Goal: Information Seeking & Learning: Learn about a topic

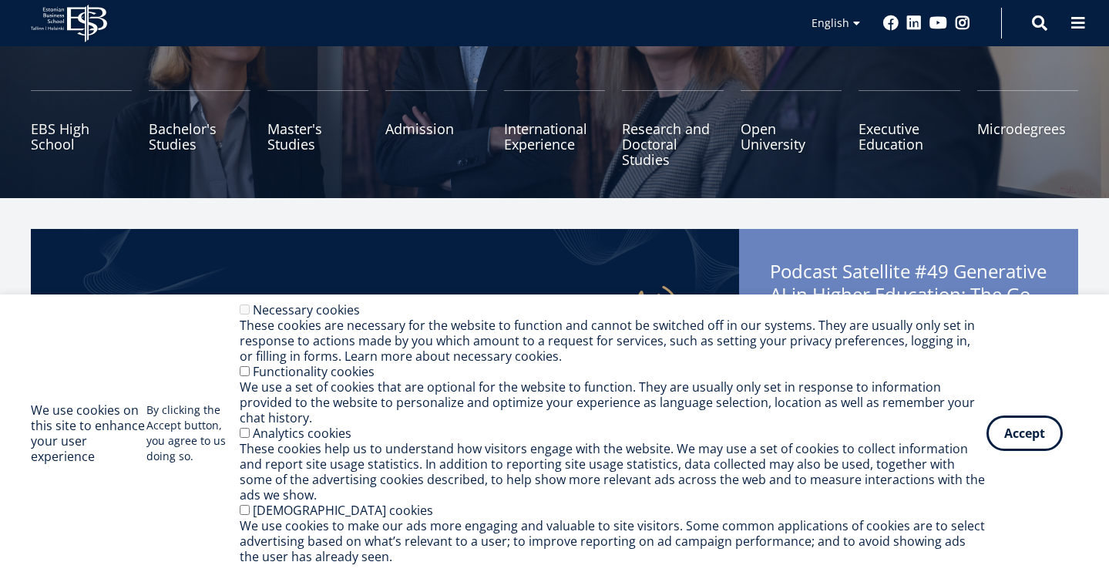
scroll to position [190, 0]
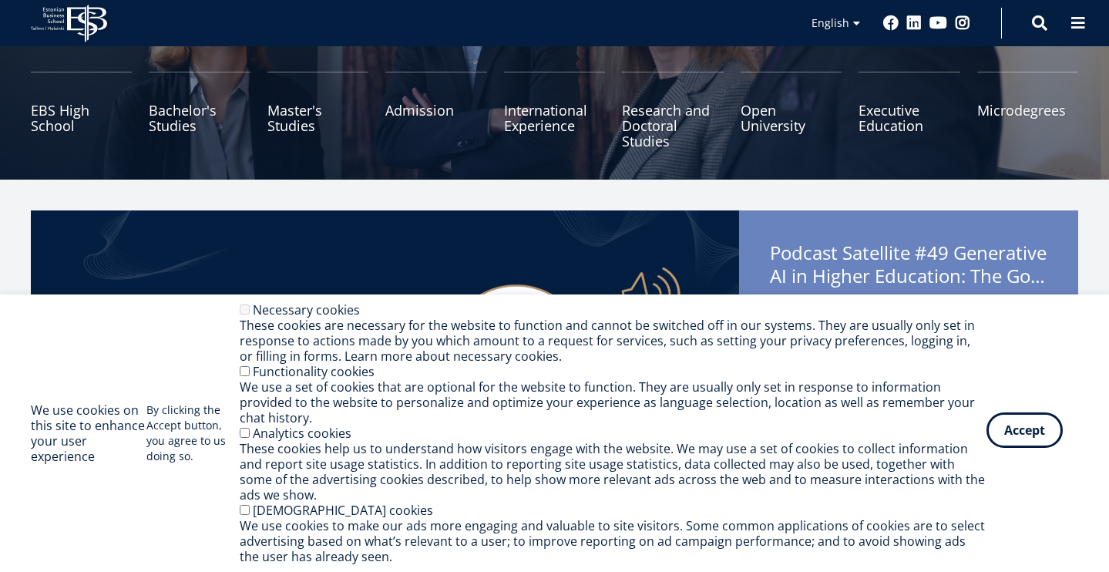
click at [1020, 444] on button "Accept" at bounding box center [1024, 429] width 76 height 35
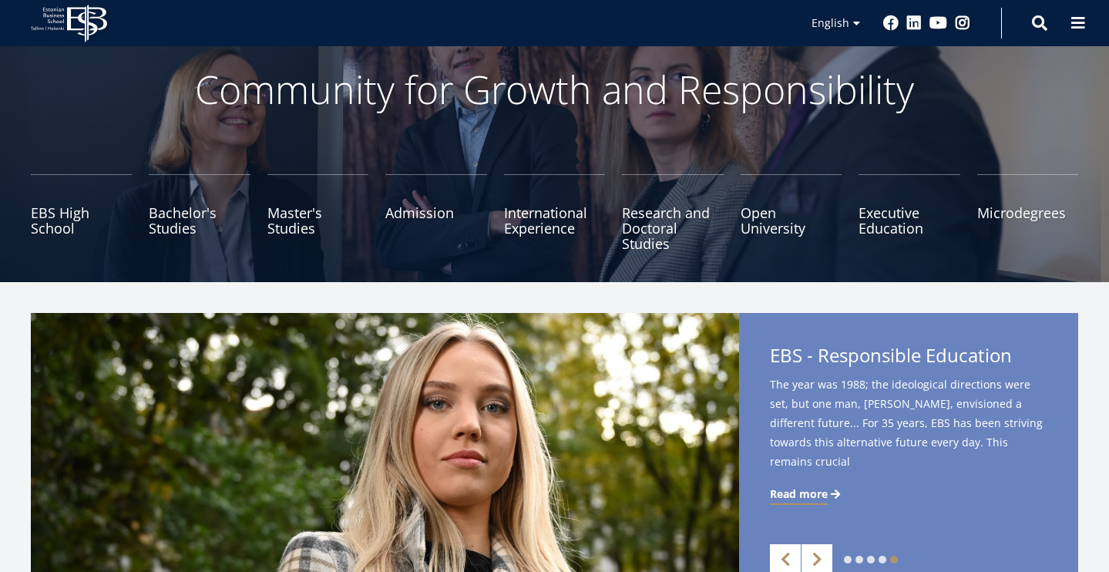
scroll to position [0, 0]
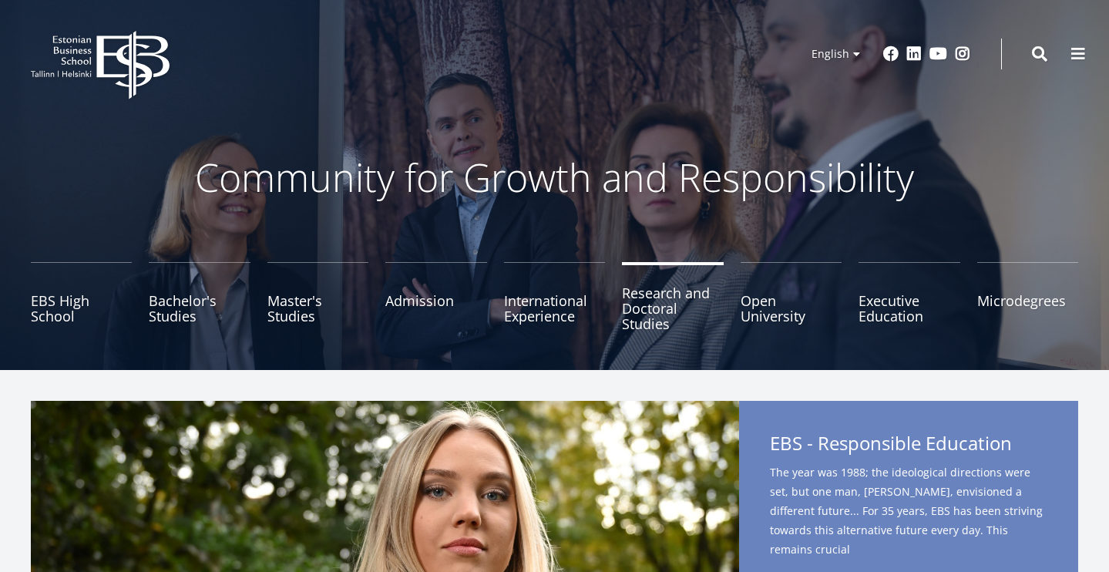
click at [654, 325] on link "Research and Doctoral Studies" at bounding box center [672, 300] width 101 height 77
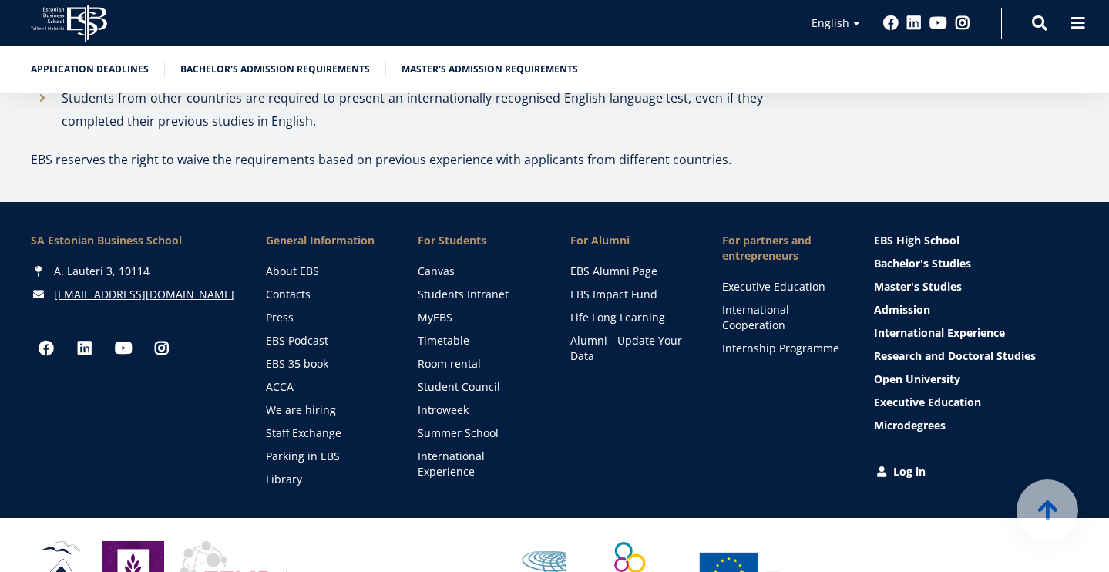
scroll to position [5364, 0]
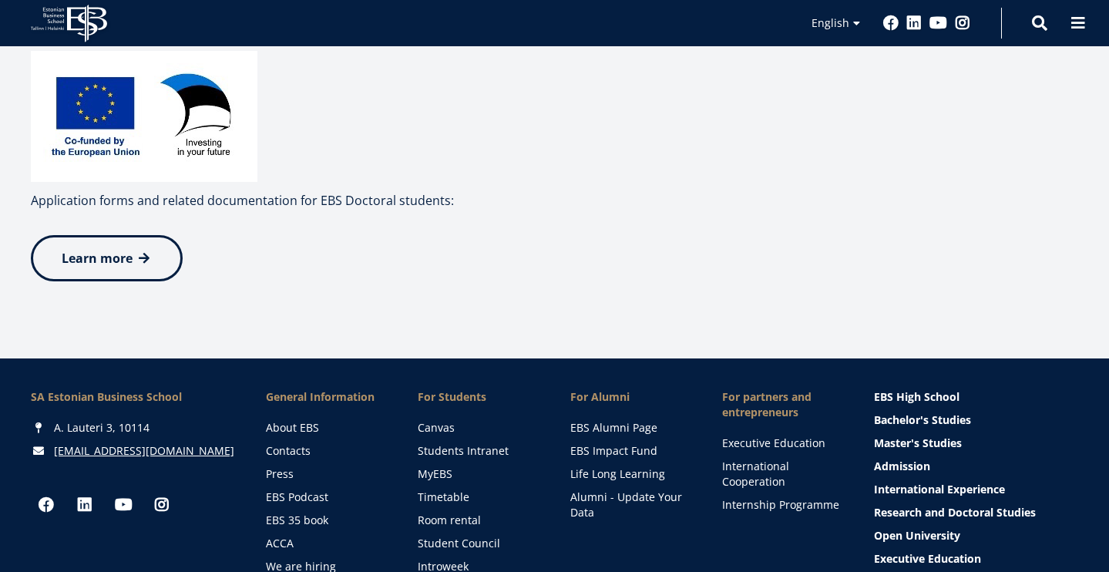
scroll to position [933, 0]
